Goal: Task Accomplishment & Management: Use online tool/utility

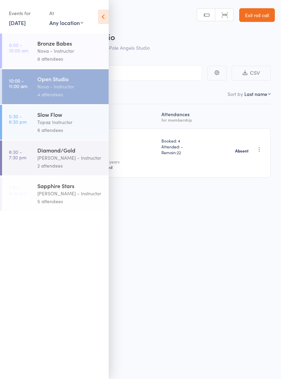
click at [58, 124] on div "Topaz Instructor" at bounding box center [69, 122] width 65 height 8
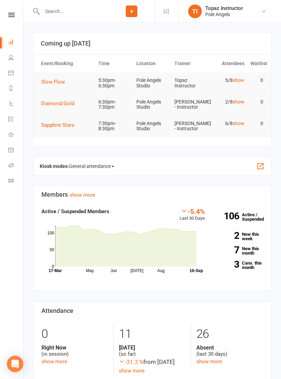
click at [12, 160] on link "Roll call" at bounding box center [15, 165] width 15 height 15
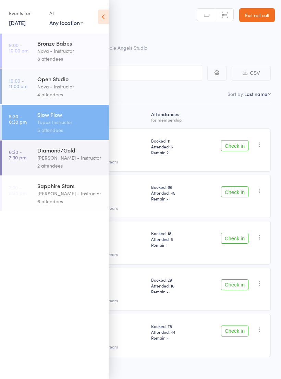
click at [101, 14] on icon at bounding box center [103, 17] width 11 height 14
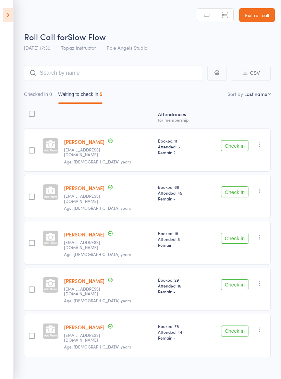
click at [234, 140] on button "Check in" at bounding box center [234, 145] width 27 height 11
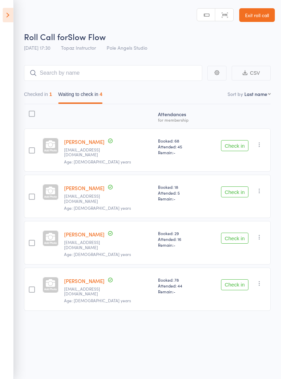
click at [233, 136] on div "Check in Check in Send message Add Note Remove Mark absent" at bounding box center [236, 150] width 69 height 43
click at [240, 141] on button "Check in" at bounding box center [234, 145] width 27 height 11
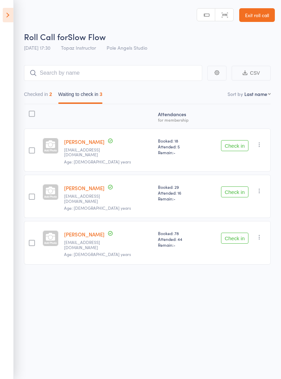
click at [232, 186] on button "Check in" at bounding box center [234, 191] width 27 height 11
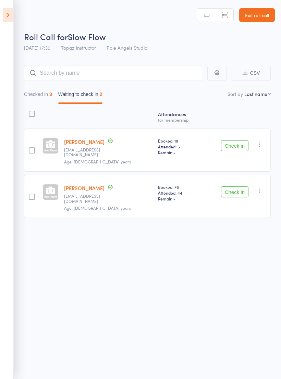
click at [238, 140] on button "Check in" at bounding box center [234, 145] width 27 height 11
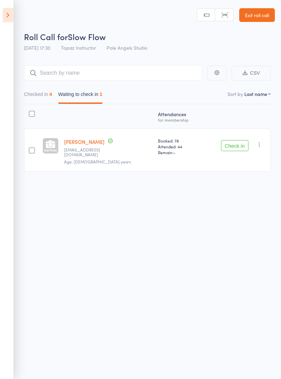
click at [232, 145] on button "Check in" at bounding box center [234, 145] width 27 height 11
